Goal: Task Accomplishment & Management: Use online tool/utility

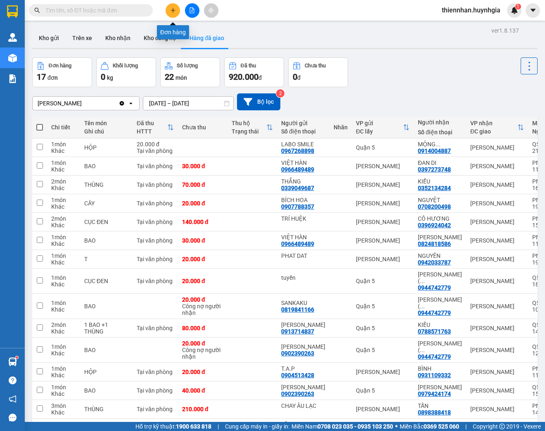
click at [173, 12] on icon "plus" at bounding box center [173, 10] width 0 height 5
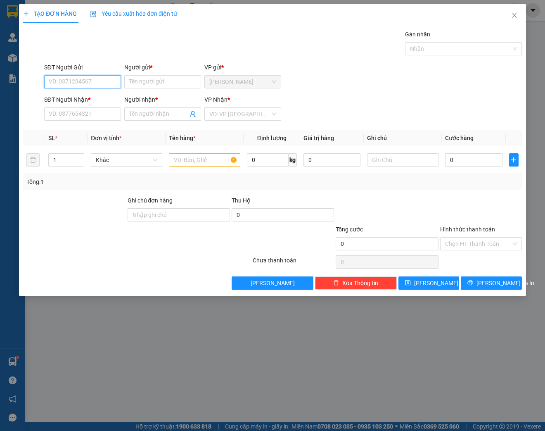
click at [90, 82] on input "SĐT Người Gửi" at bounding box center [82, 81] width 77 height 13
type input "0901919676"
click at [153, 79] on input "Người gửi *" at bounding box center [162, 81] width 77 height 13
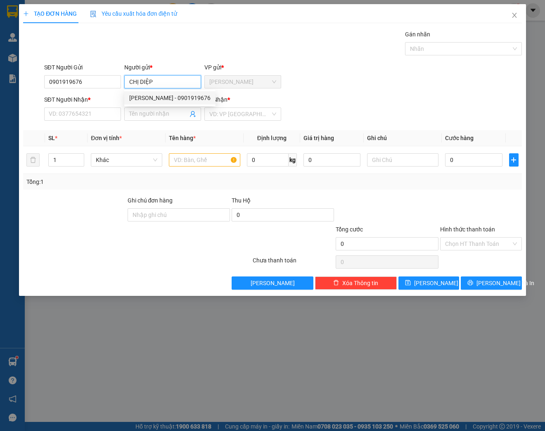
click at [163, 102] on div "[PERSON_NAME] - 0901919676" at bounding box center [169, 97] width 91 height 13
type input "CHỊ DIỆP"
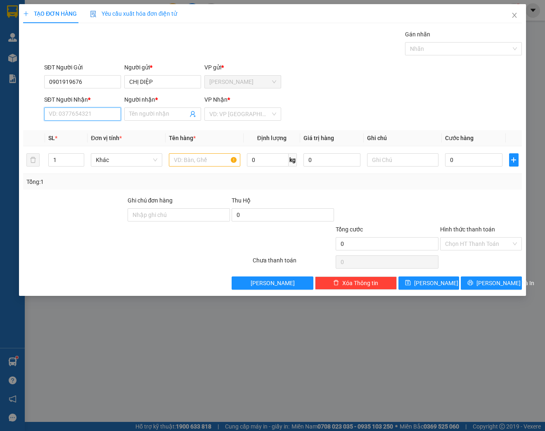
click at [83, 115] on input "SĐT Người Nhận *" at bounding box center [82, 113] width 77 height 13
type input "0398337621"
click at [134, 116] on input "Người nhận *" at bounding box center [158, 113] width 59 height 9
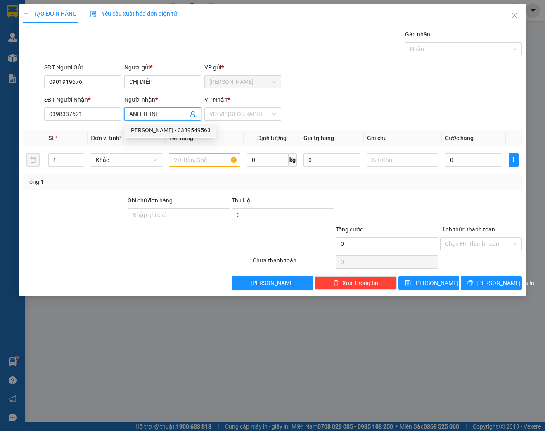
type input "ANH THỊNH"
click at [313, 110] on div "SĐT Người [PERSON_NAME] * 0398337621 Người [PERSON_NAME] * [PERSON_NAME] [PERSO…" at bounding box center [283, 109] width 481 height 29
click at [231, 114] on input "search" at bounding box center [239, 114] width 61 height 12
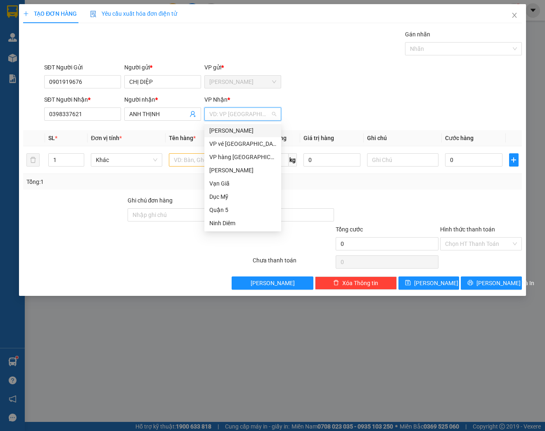
click at [235, 130] on div "[PERSON_NAME]" at bounding box center [242, 130] width 67 height 9
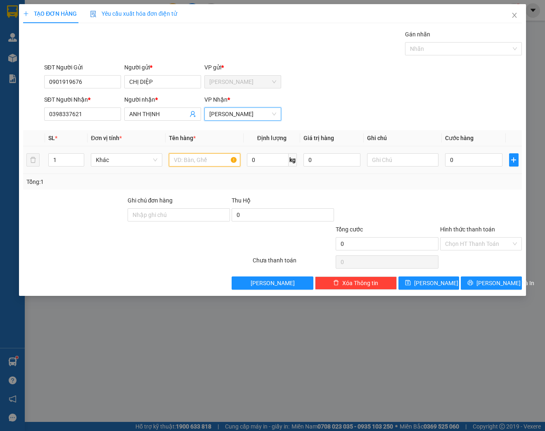
click at [184, 159] on input "text" at bounding box center [204, 159] width 71 height 13
type input "LAPTOP"
click at [477, 241] on input "Hình thức thanh toán" at bounding box center [478, 243] width 66 height 12
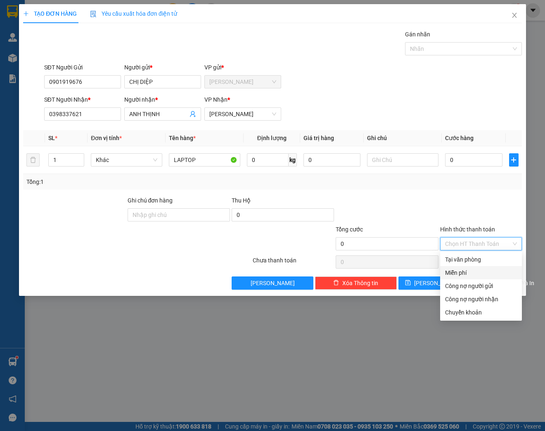
click at [463, 274] on div "Miễn phí" at bounding box center [481, 272] width 72 height 9
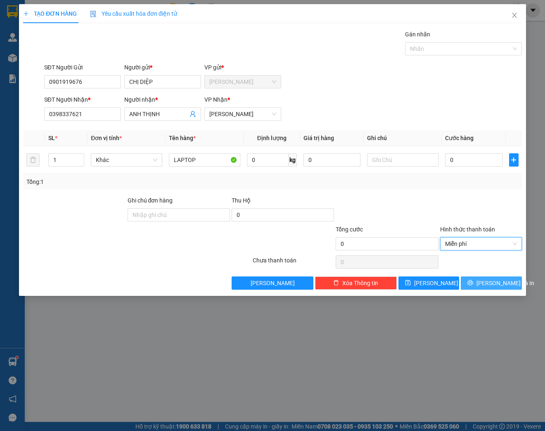
click at [483, 282] on button "[PERSON_NAME] và In" at bounding box center [491, 282] width 61 height 13
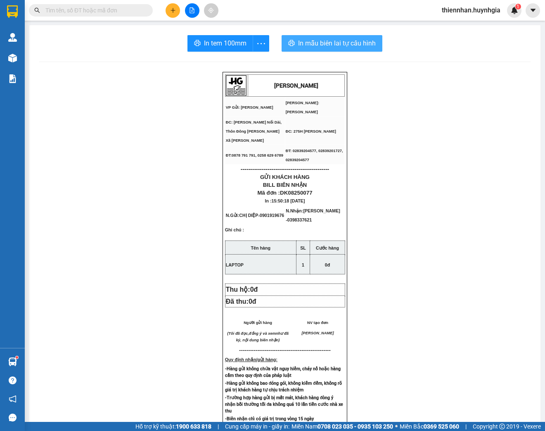
click at [355, 44] on span "In mẫu biên lai tự cấu hình" at bounding box center [337, 43] width 78 height 10
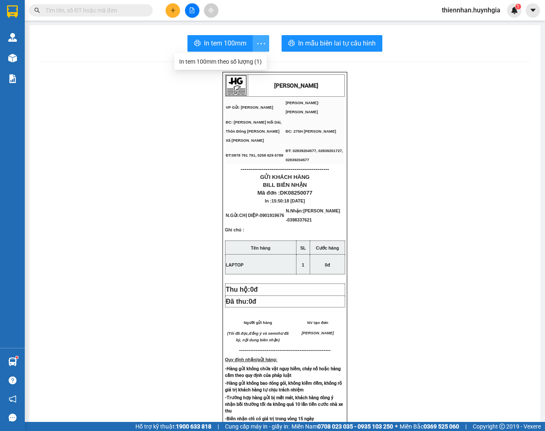
click at [258, 44] on icon "more" at bounding box center [261, 43] width 10 height 10
click at [252, 60] on div "In tem 100mm theo số [PERSON_NAME] (1)" at bounding box center [220, 61] width 83 height 9
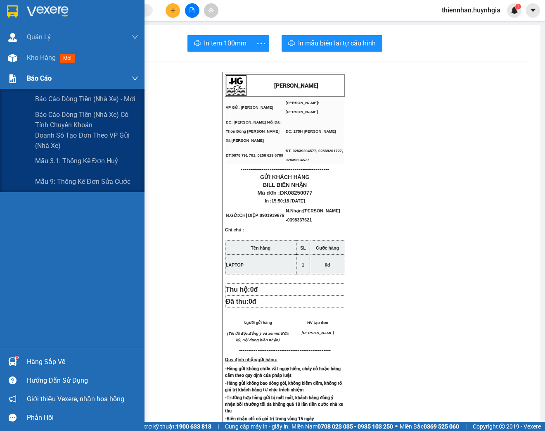
click at [23, 78] on div "Báo cáo" at bounding box center [72, 78] width 144 height 21
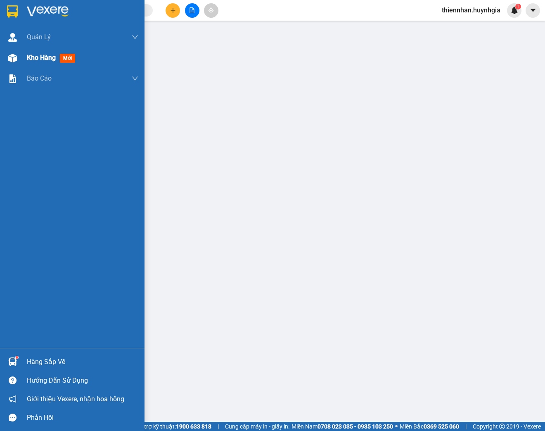
click at [26, 58] on div "Kho hàng mới" at bounding box center [72, 57] width 144 height 21
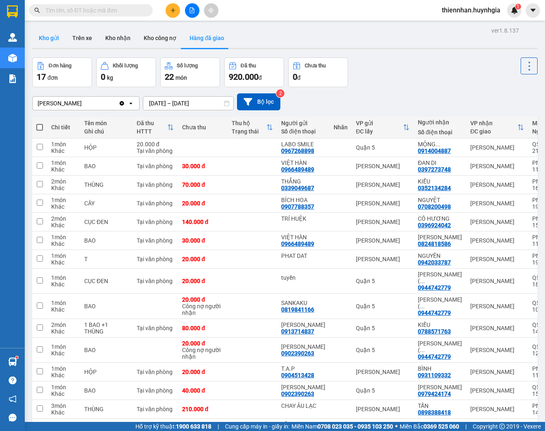
drag, startPoint x: 52, startPoint y: 37, endPoint x: 58, endPoint y: 41, distance: 7.0
click at [52, 37] on button "Kho gửi" at bounding box center [48, 38] width 33 height 20
